Goal: Information Seeking & Learning: Learn about a topic

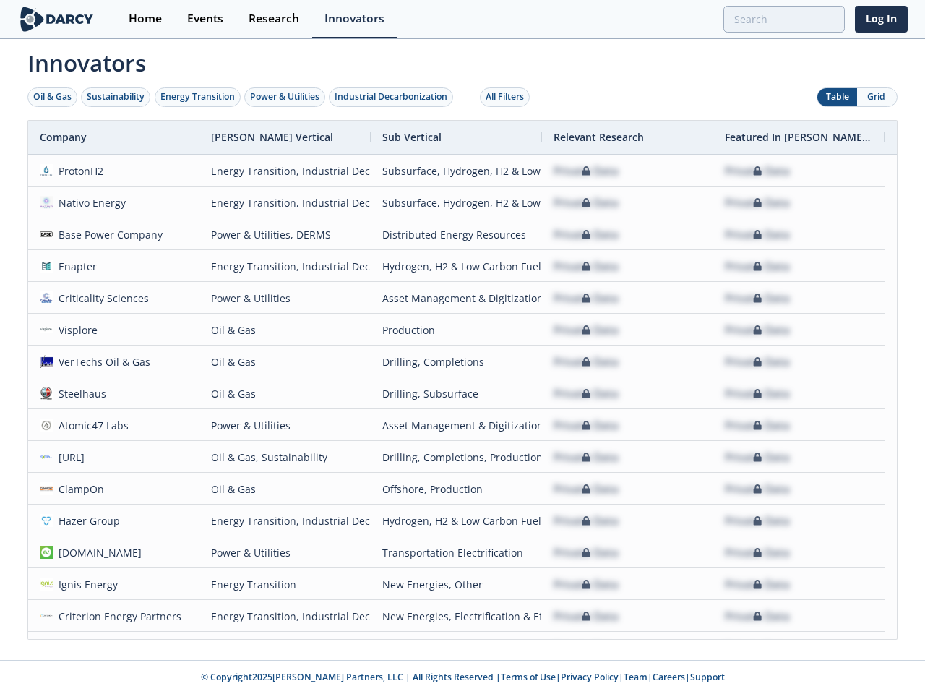
click at [53, 97] on div "Oil & Gas" at bounding box center [52, 96] width 38 height 13
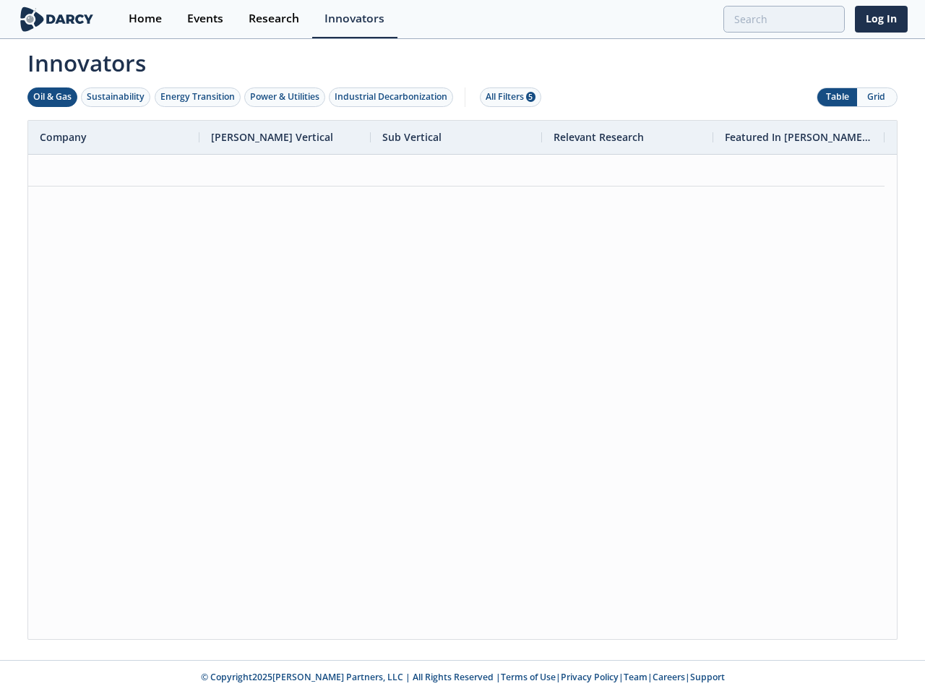
click at [116, 97] on div "Sustainability" at bounding box center [116, 96] width 58 height 13
click at [198, 97] on div "Energy Transition" at bounding box center [197, 96] width 74 height 13
click at [286, 97] on div "Power & Utilities" at bounding box center [284, 96] width 69 height 13
